Goal: Task Accomplishment & Management: Use online tool/utility

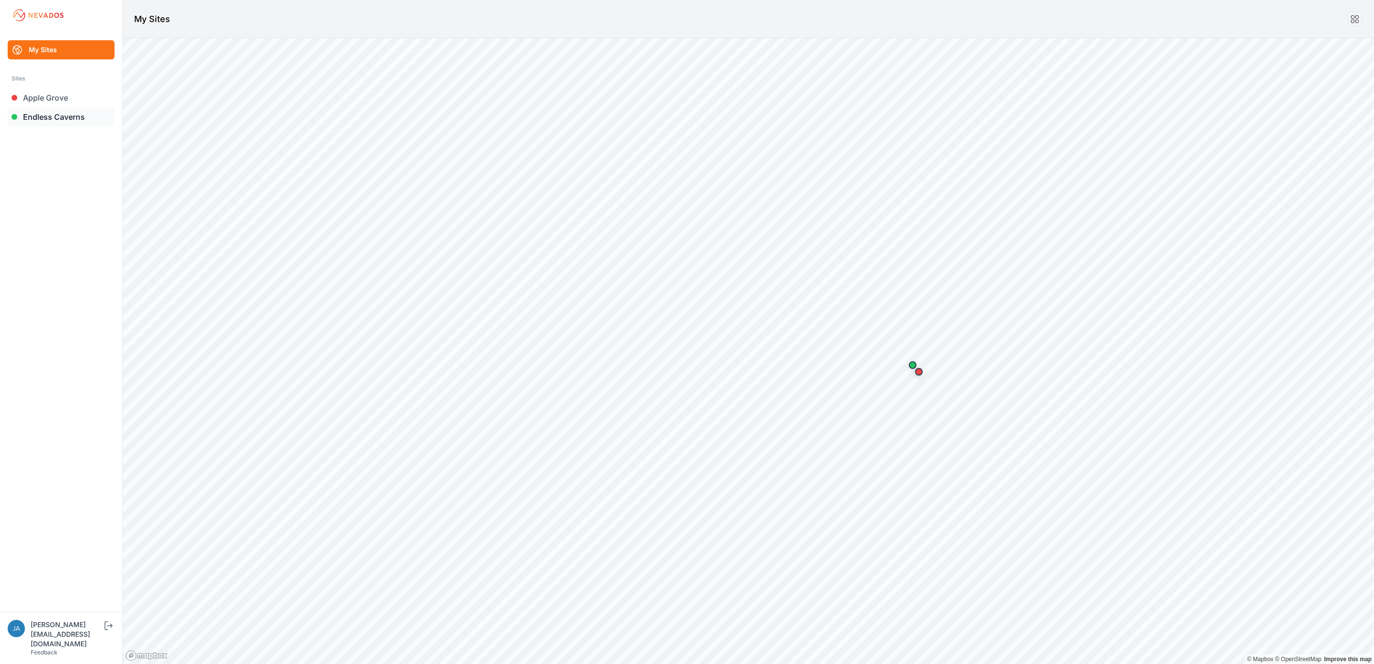
click at [92, 115] on link "Endless Caverns" at bounding box center [61, 116] width 107 height 19
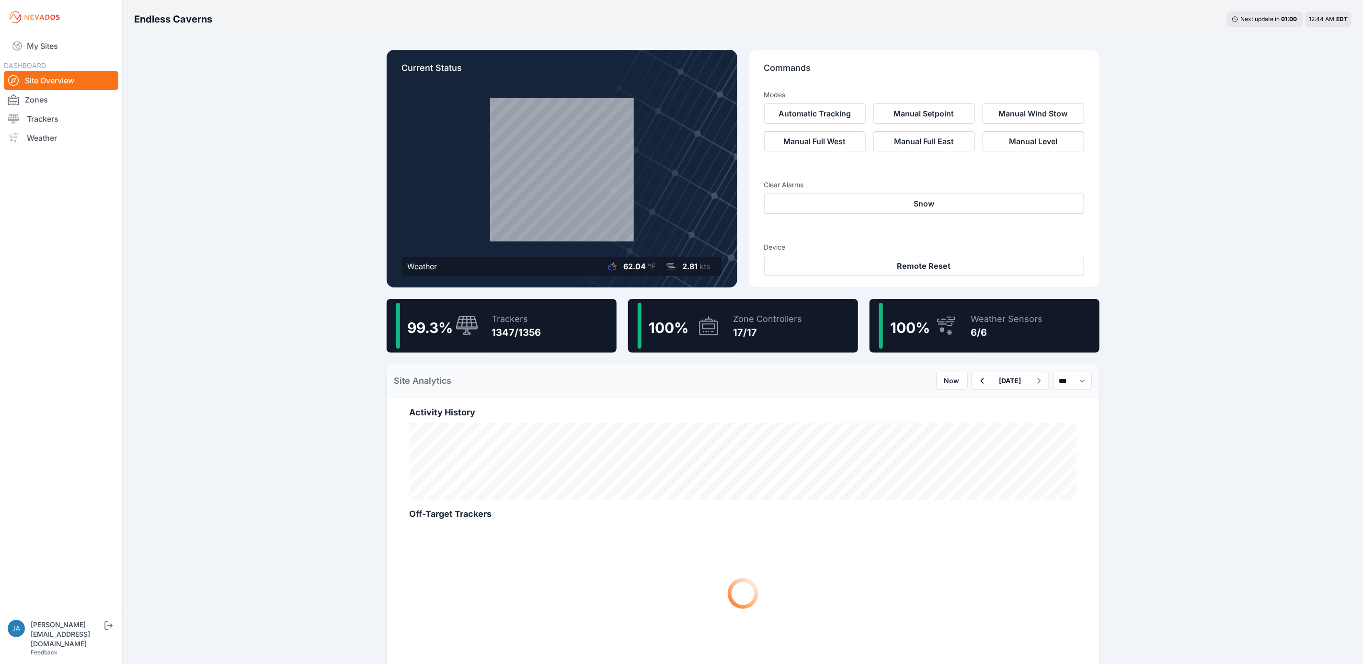
click at [565, 330] on div "99.3 % Trackers 1347/1356" at bounding box center [502, 326] width 230 height 54
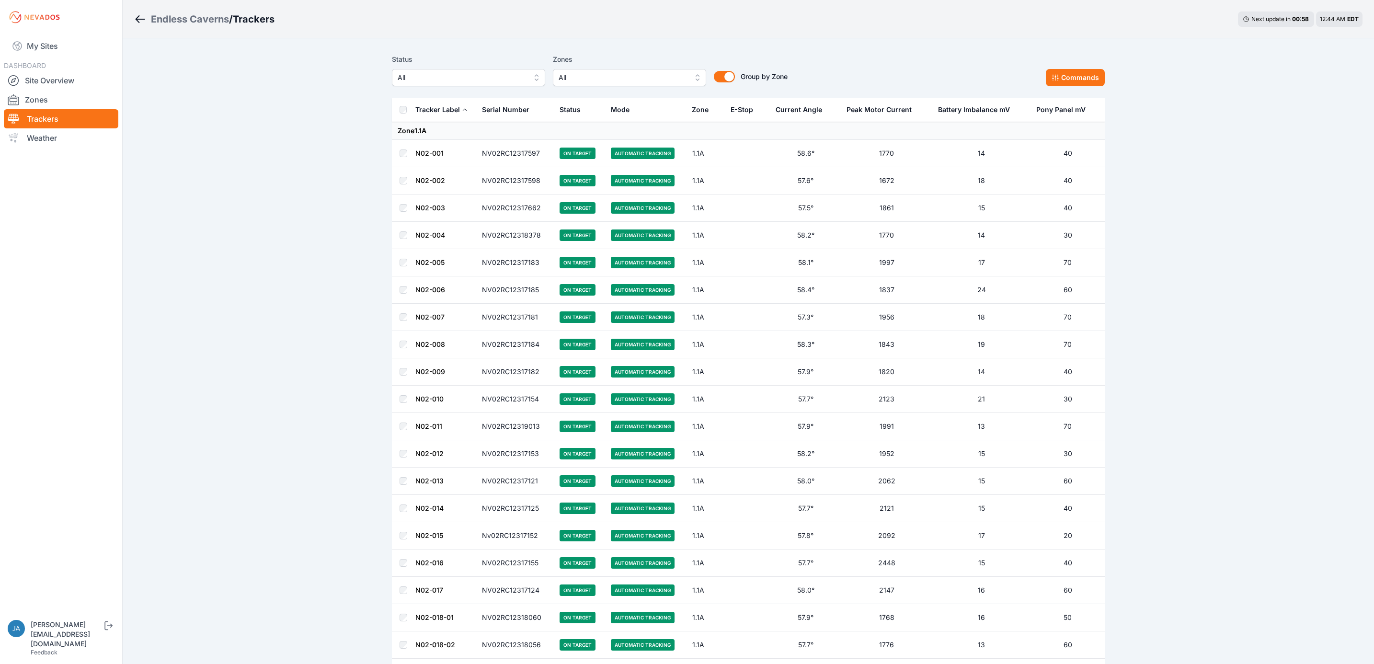
click at [450, 73] on span "All" at bounding box center [462, 77] width 128 height 11
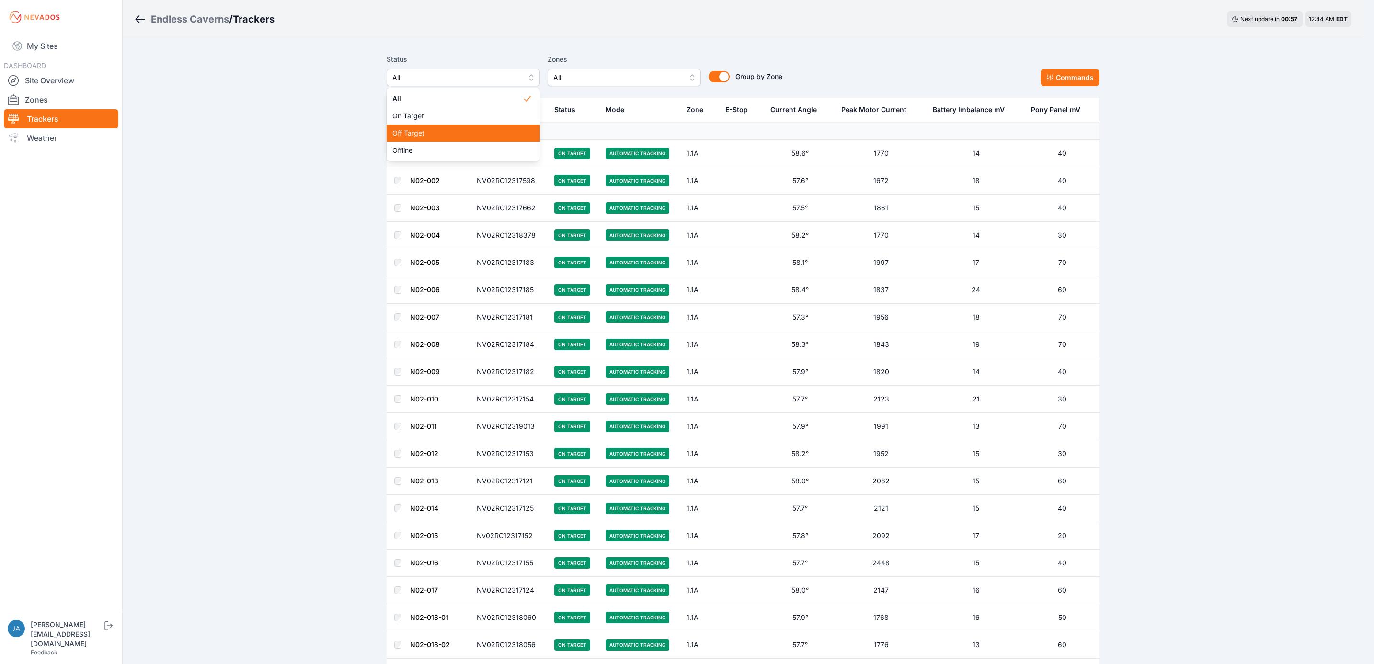
click at [470, 136] on span "Off Target" at bounding box center [457, 133] width 130 height 10
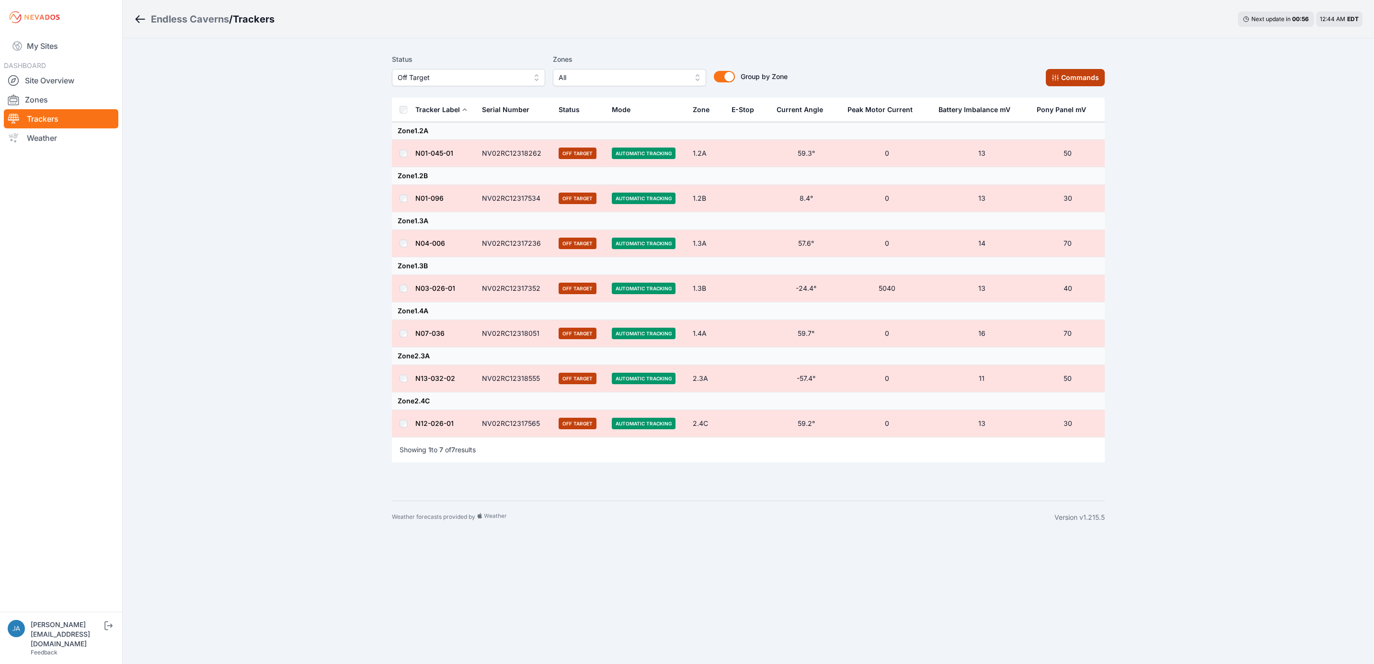
click at [1052, 79] on icon at bounding box center [1055, 78] width 8 height 8
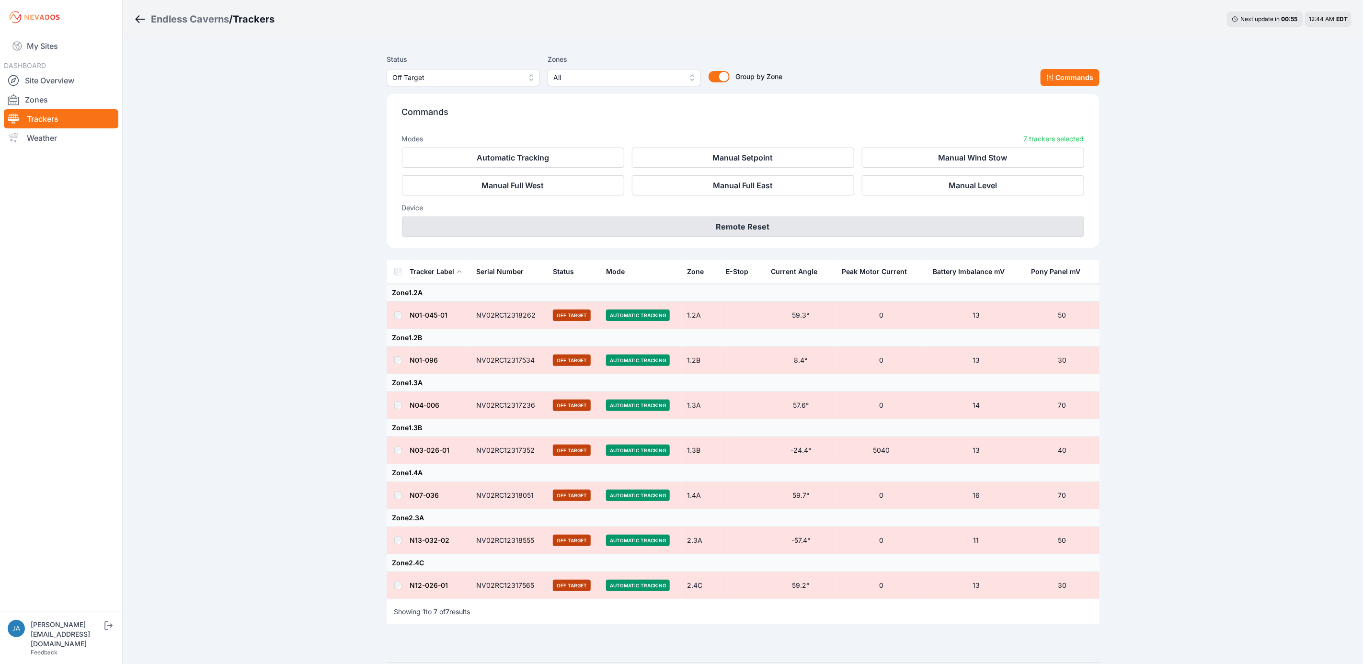
click at [858, 224] on button "Remote Reset" at bounding box center [743, 226] width 682 height 20
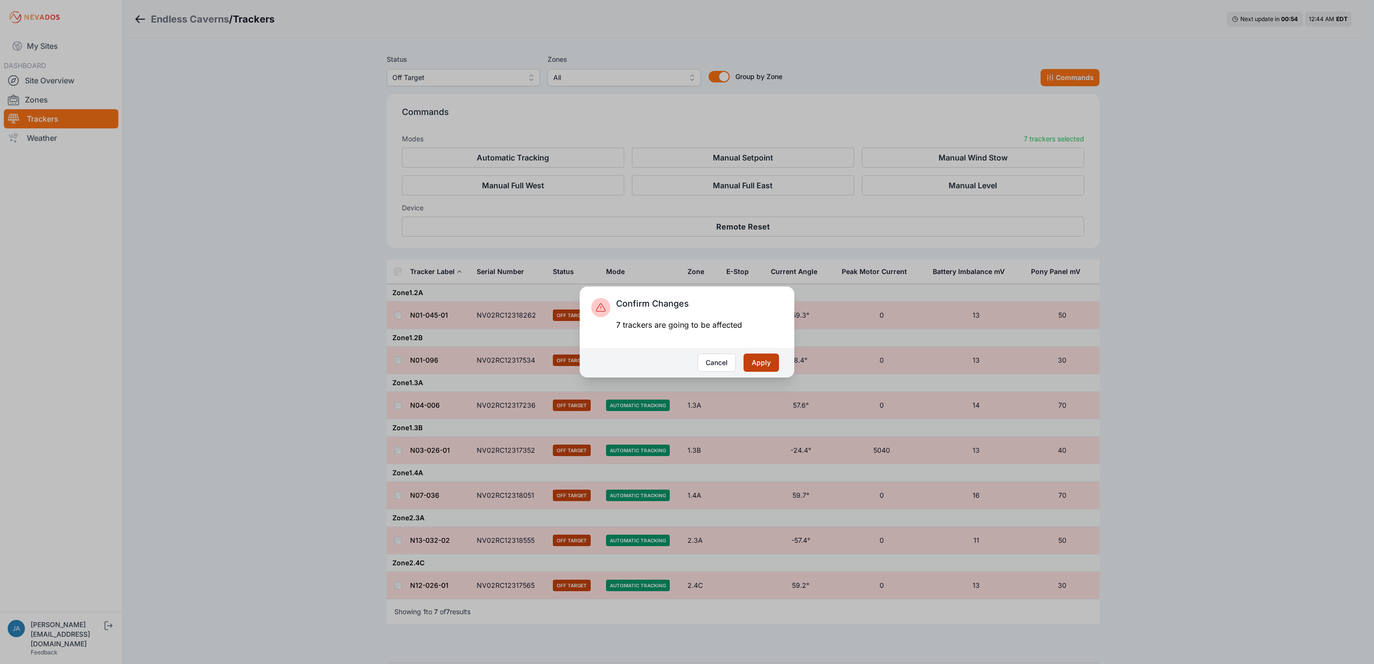
click at [768, 368] on button "Apply" at bounding box center [760, 362] width 35 height 18
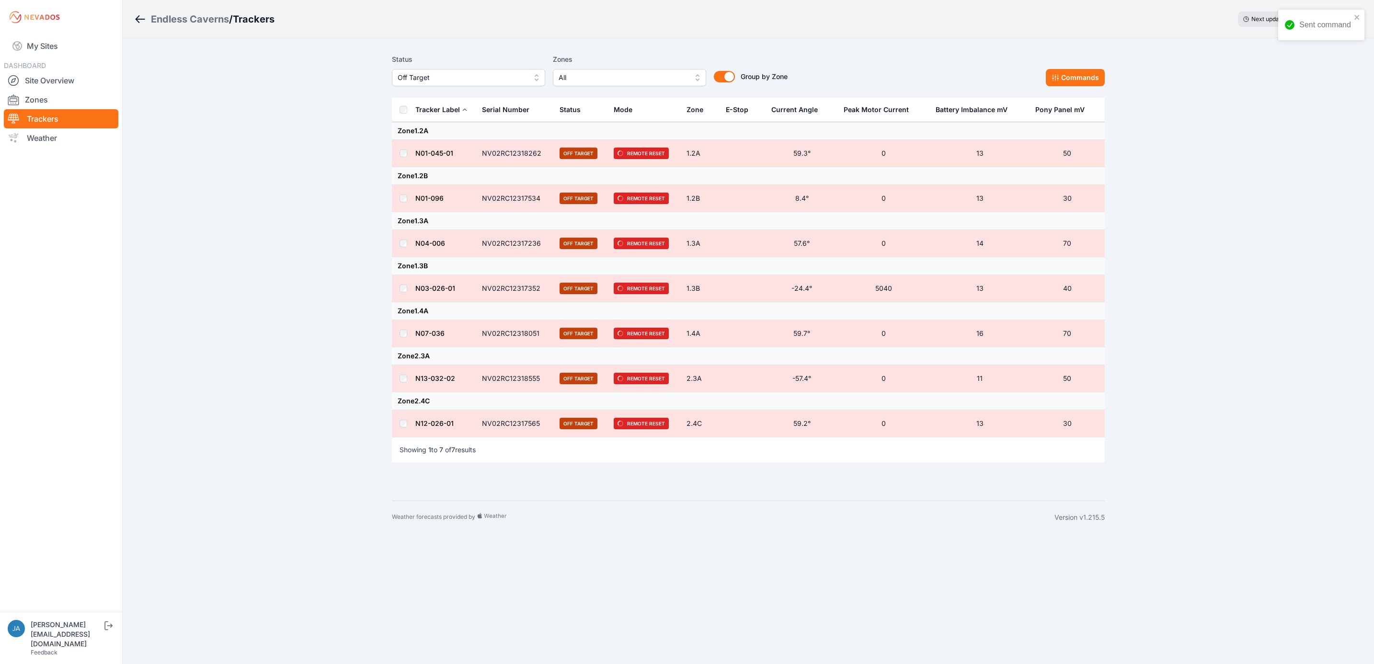
click at [523, 79] on span "Off Target" at bounding box center [462, 77] width 128 height 11
click at [478, 148] on span "Offline" at bounding box center [463, 151] width 130 height 10
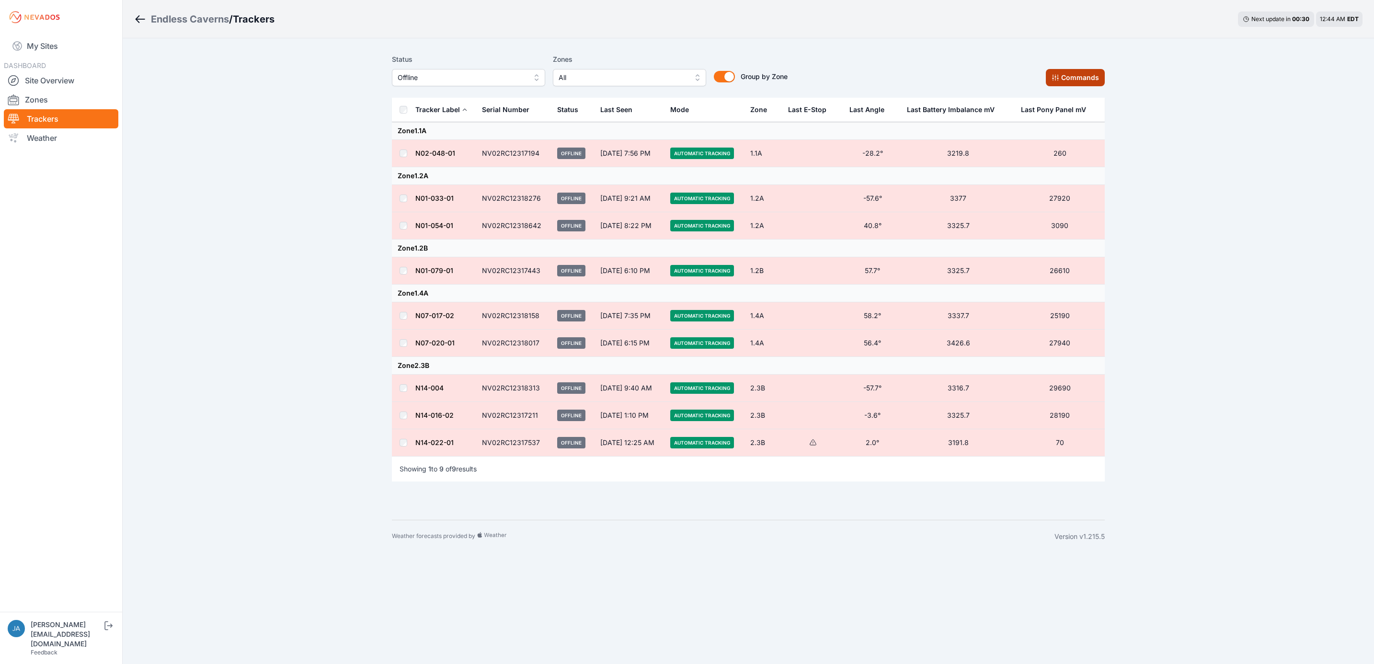
click at [1061, 84] on button "Commands" at bounding box center [1075, 77] width 59 height 17
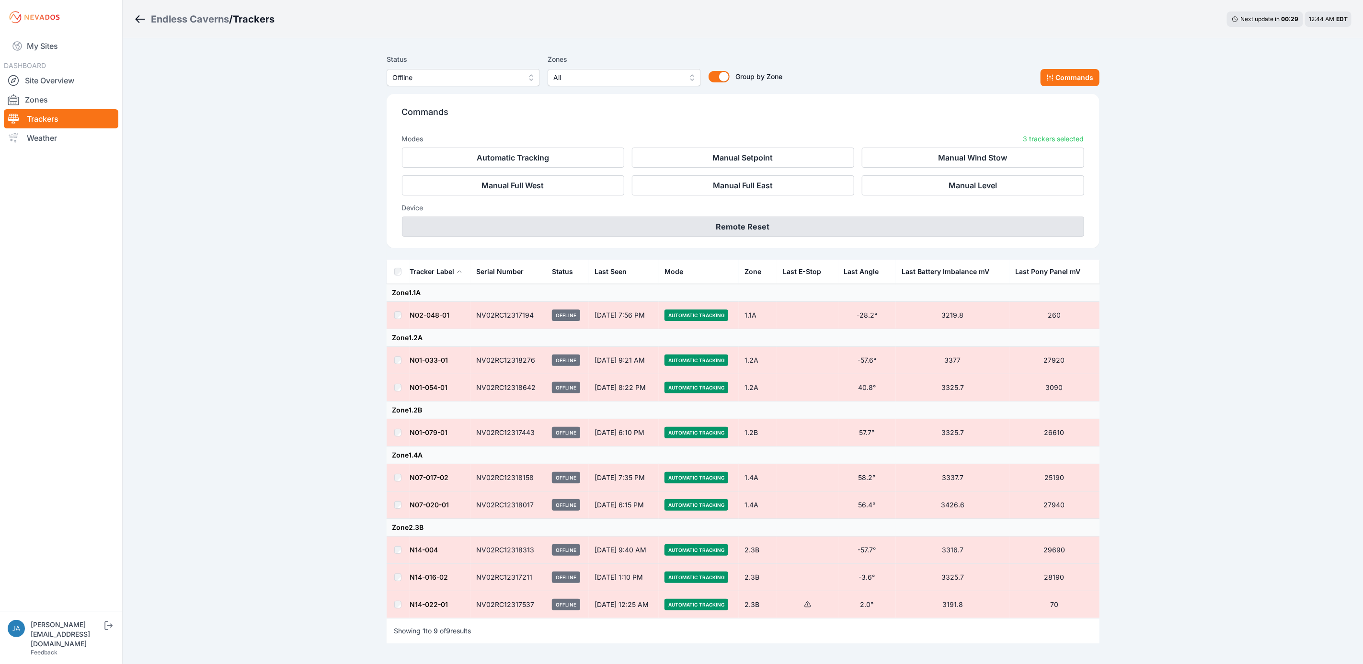
click at [816, 232] on button "Remote Reset" at bounding box center [743, 226] width 682 height 20
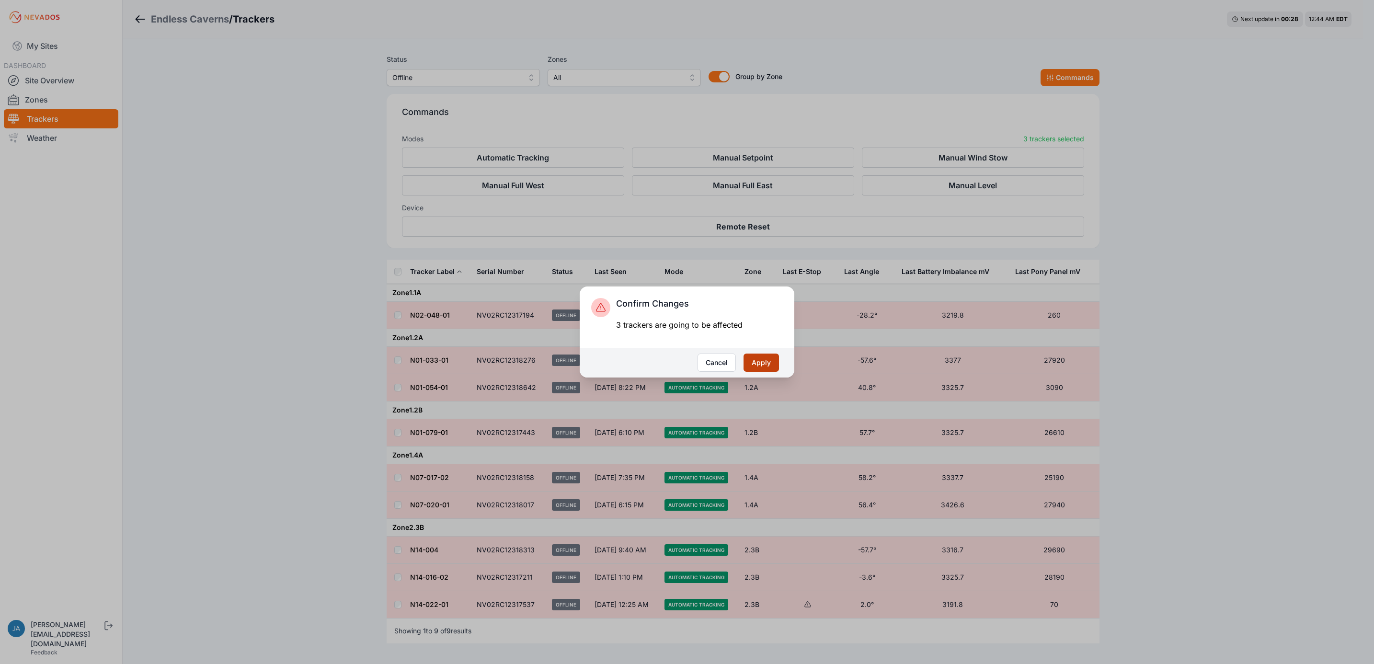
click at [766, 358] on button "Apply" at bounding box center [760, 362] width 35 height 18
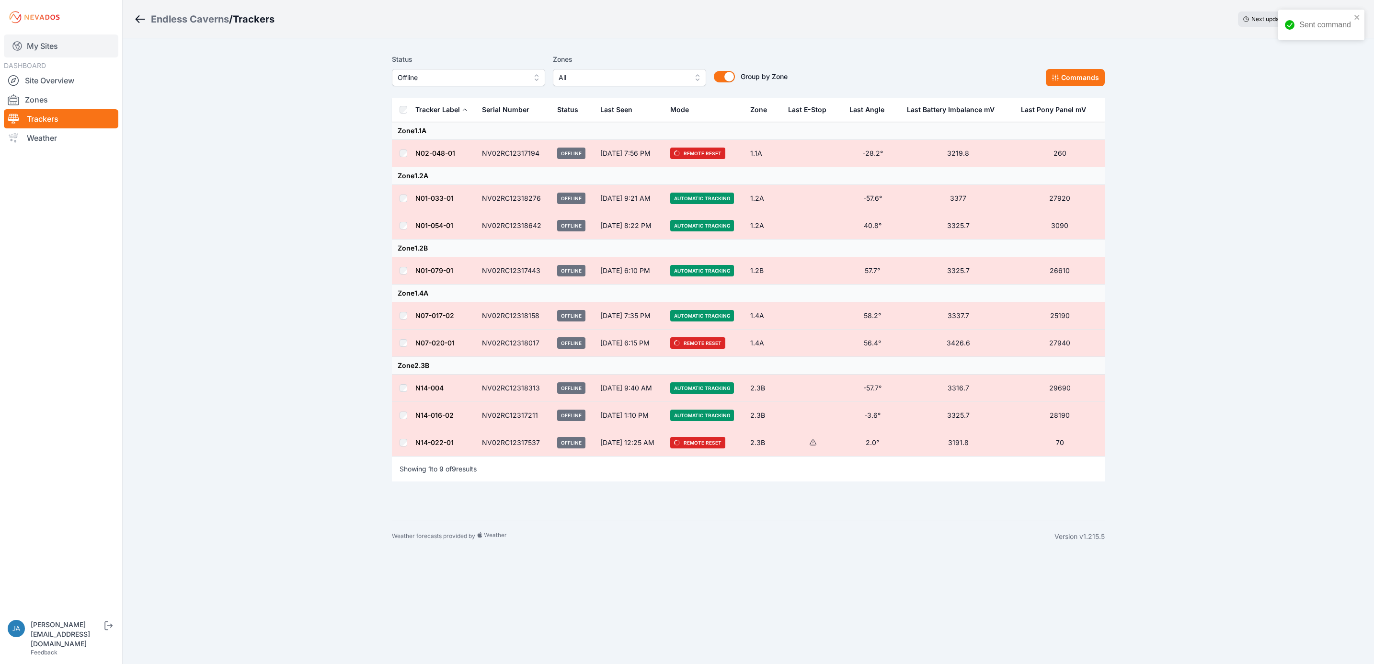
click at [75, 45] on link "My Sites" at bounding box center [61, 45] width 114 height 23
